Goal: Navigation & Orientation: Find specific page/section

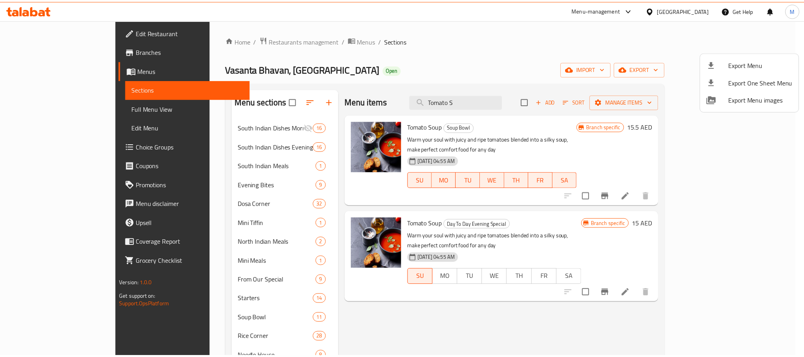
scroll to position [24, 0]
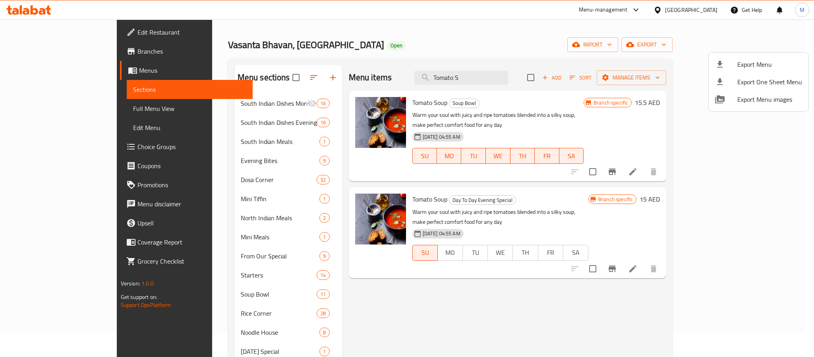
drag, startPoint x: 637, startPoint y: 52, endPoint x: 640, endPoint y: 39, distance: 14.1
click at [636, 52] on div at bounding box center [407, 178] width 814 height 357
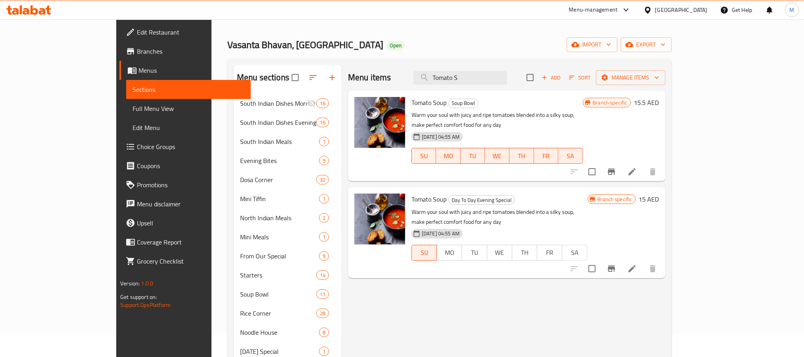
click at [684, 9] on div "[GEOGRAPHIC_DATA]" at bounding box center [682, 10] width 52 height 9
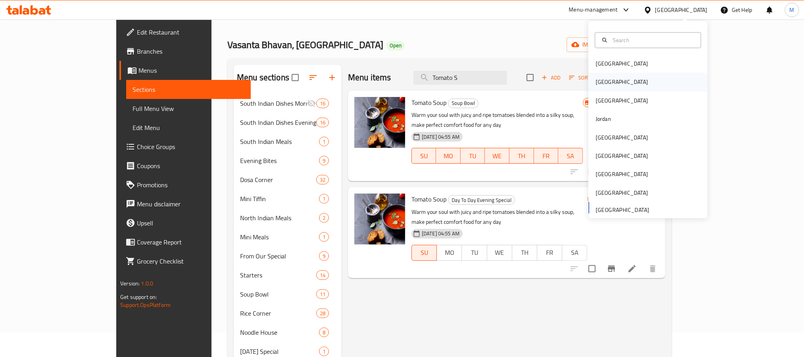
click at [635, 79] on div "Egypt" at bounding box center [648, 82] width 119 height 18
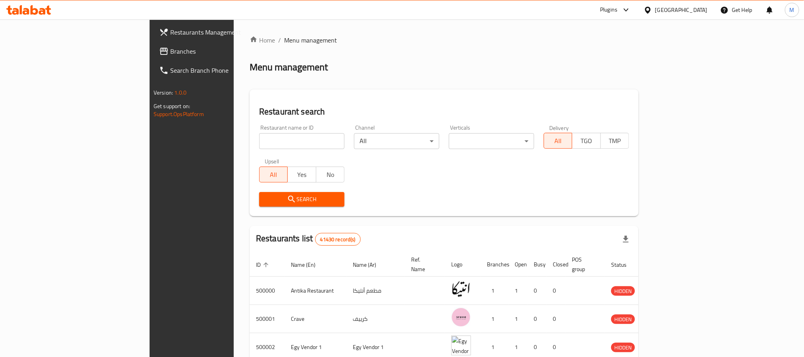
click at [170, 46] on span "Branches" at bounding box center [223, 51] width 107 height 10
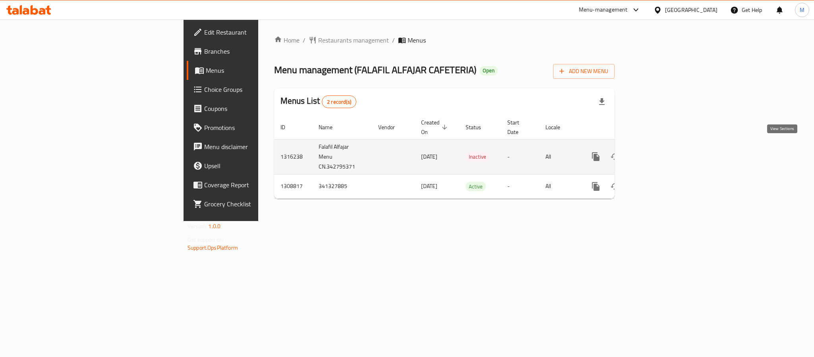
click at [662, 155] on link "enhanced table" at bounding box center [652, 156] width 19 height 19
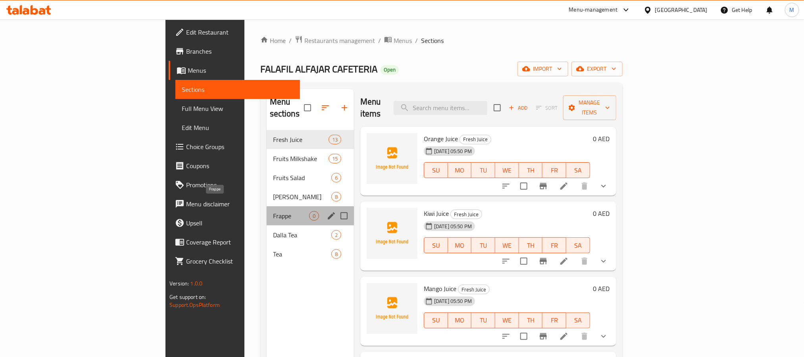
click at [273, 211] on span "Frappe" at bounding box center [291, 216] width 36 height 10
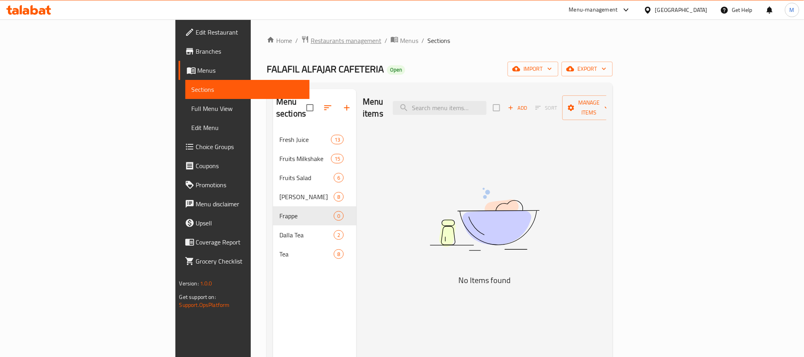
click at [311, 38] on span "Restaurants management" at bounding box center [346, 41] width 71 height 10
